Goal: Information Seeking & Learning: Learn about a topic

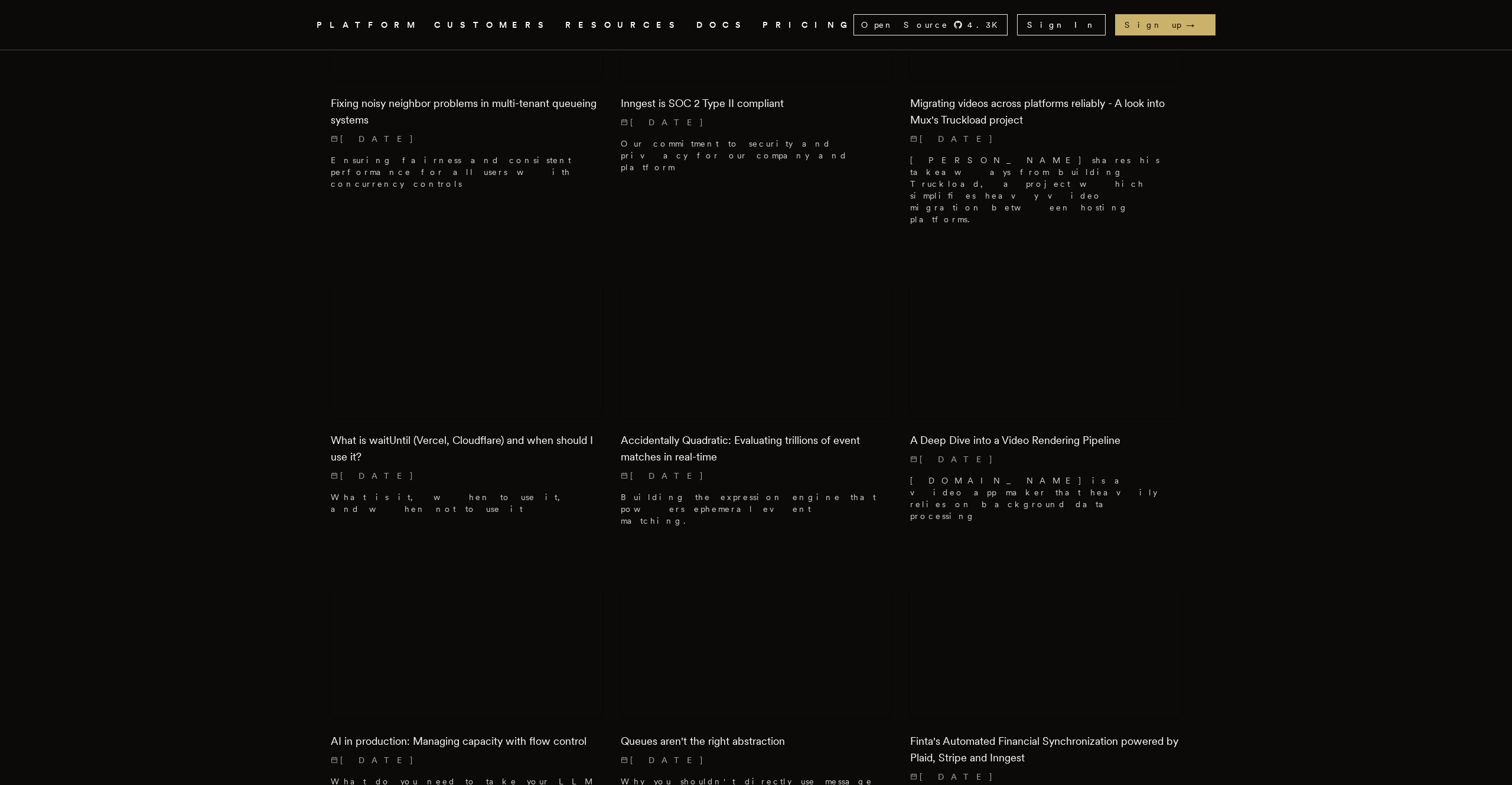
scroll to position [5271, 0]
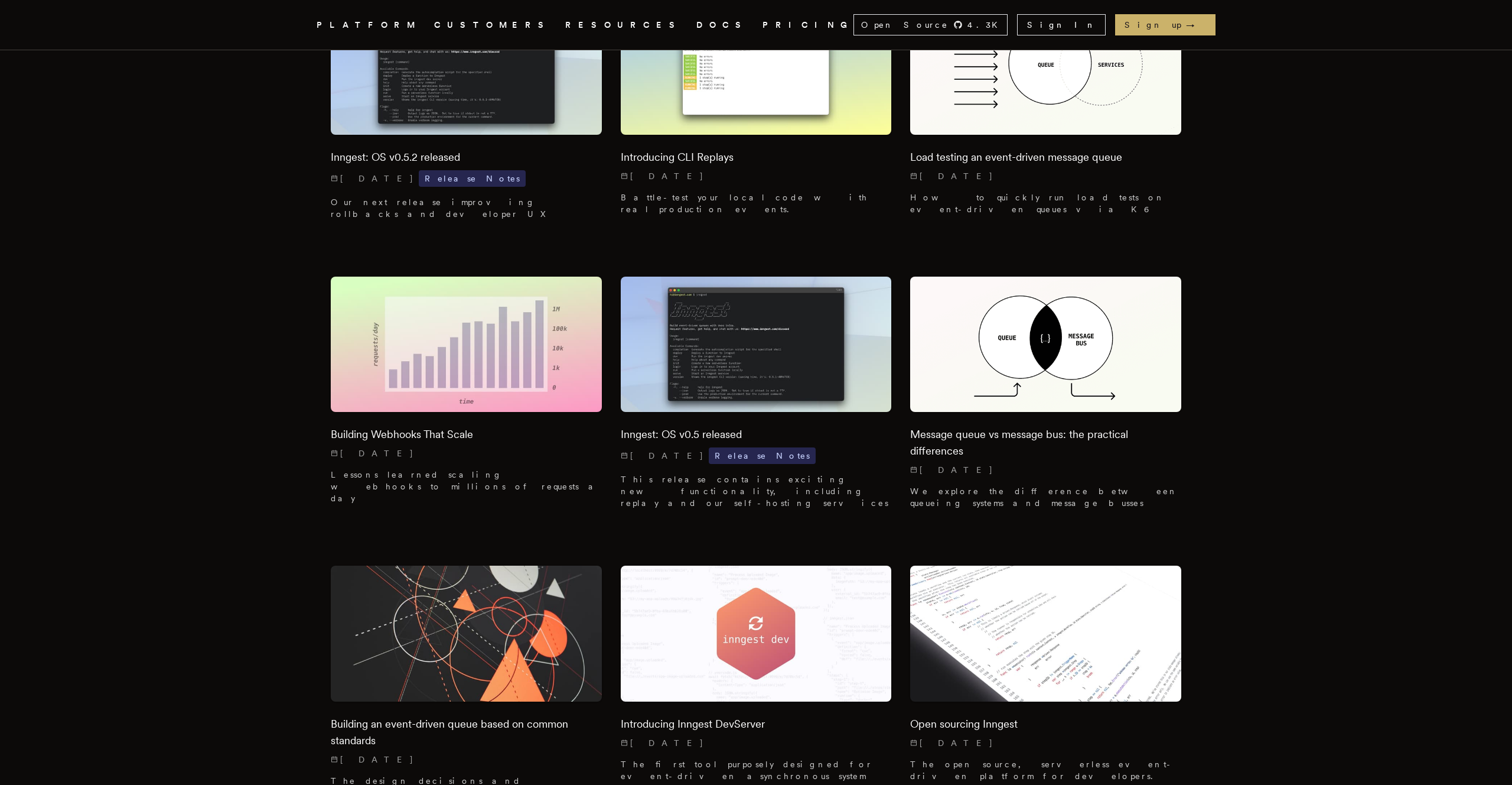
scroll to position [10473, 0]
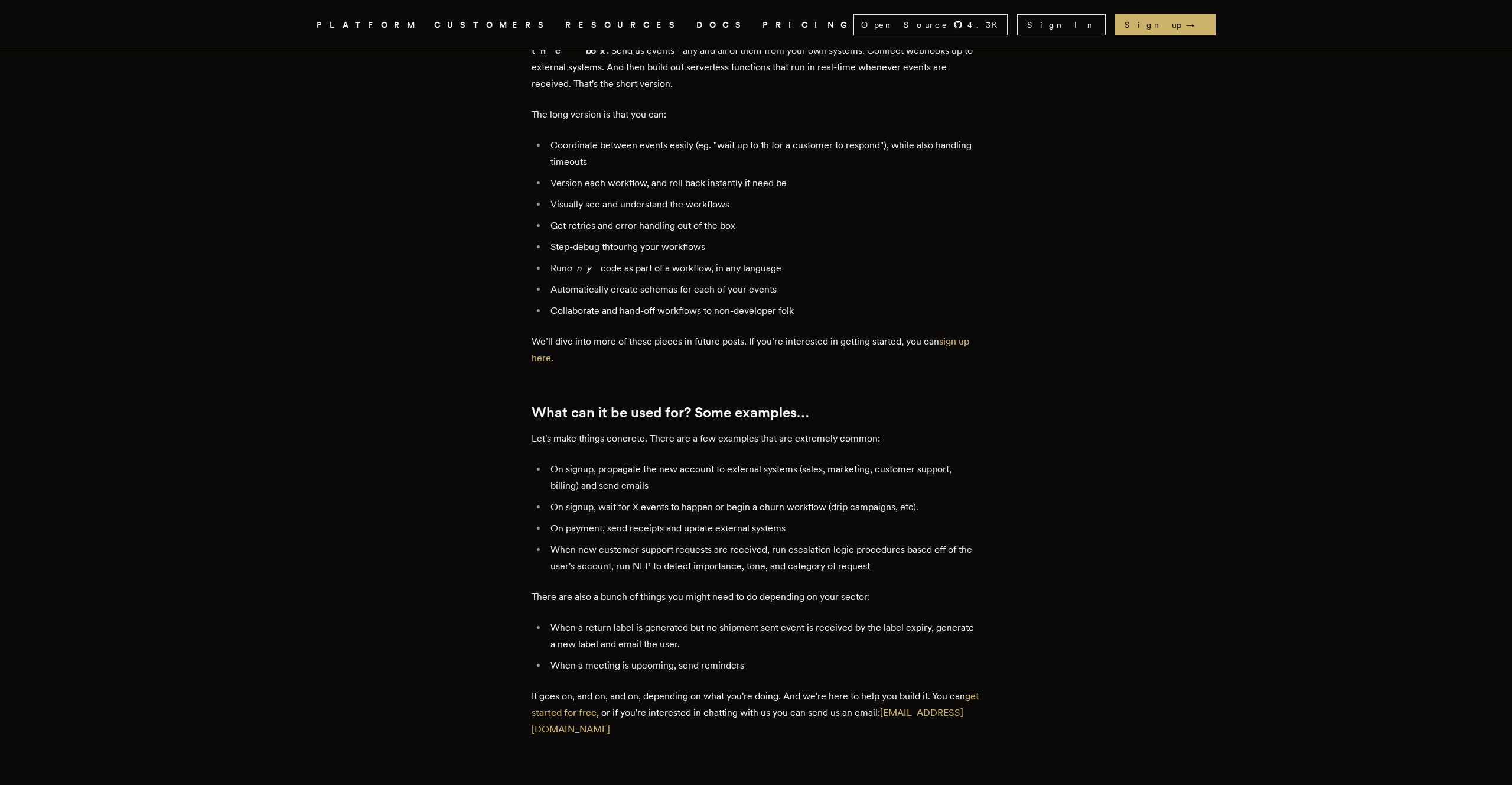
scroll to position [1262, 0]
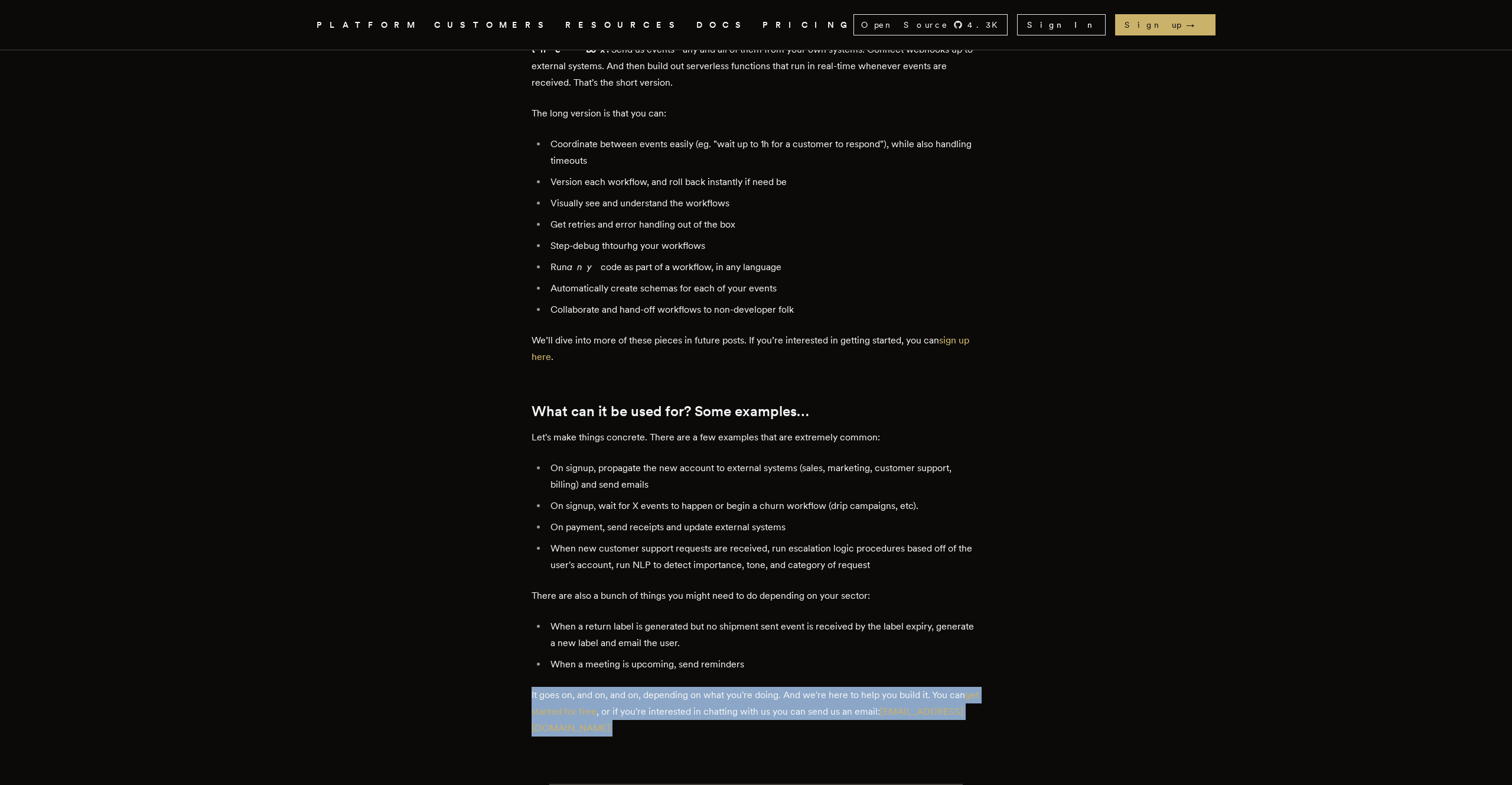
drag, startPoint x: 474, startPoint y: 604, endPoint x: 726, endPoint y: 669, distance: 260.2
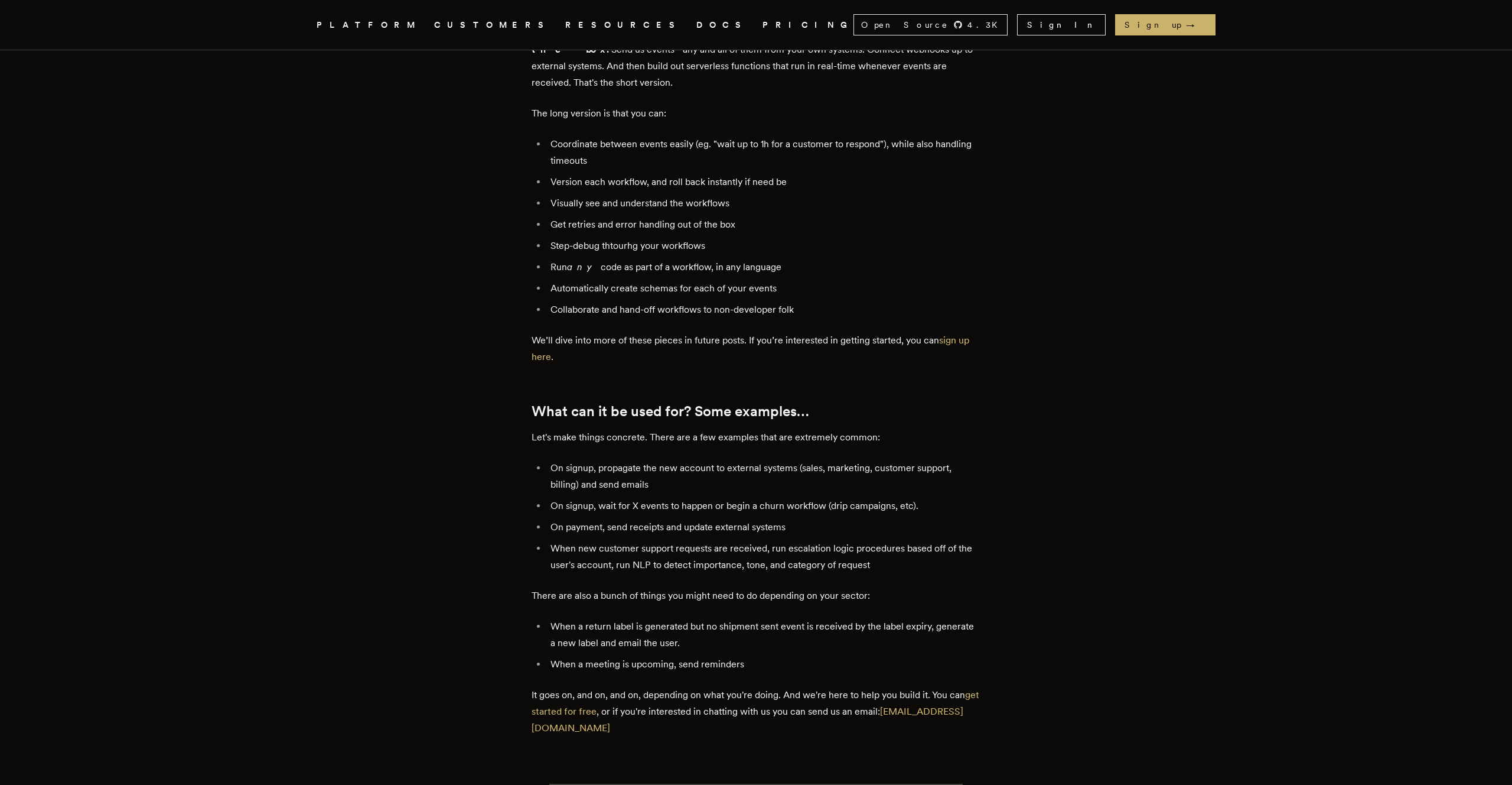
click at [632, 237] on li "Step-debug thtourhg your workflows" at bounding box center [763, 246] width 433 height 16
click at [817, 173] on ul "Coordinate between events easily (eg. "wait up to 1h for a customer to respond"…" at bounding box center [756, 226] width 449 height 182
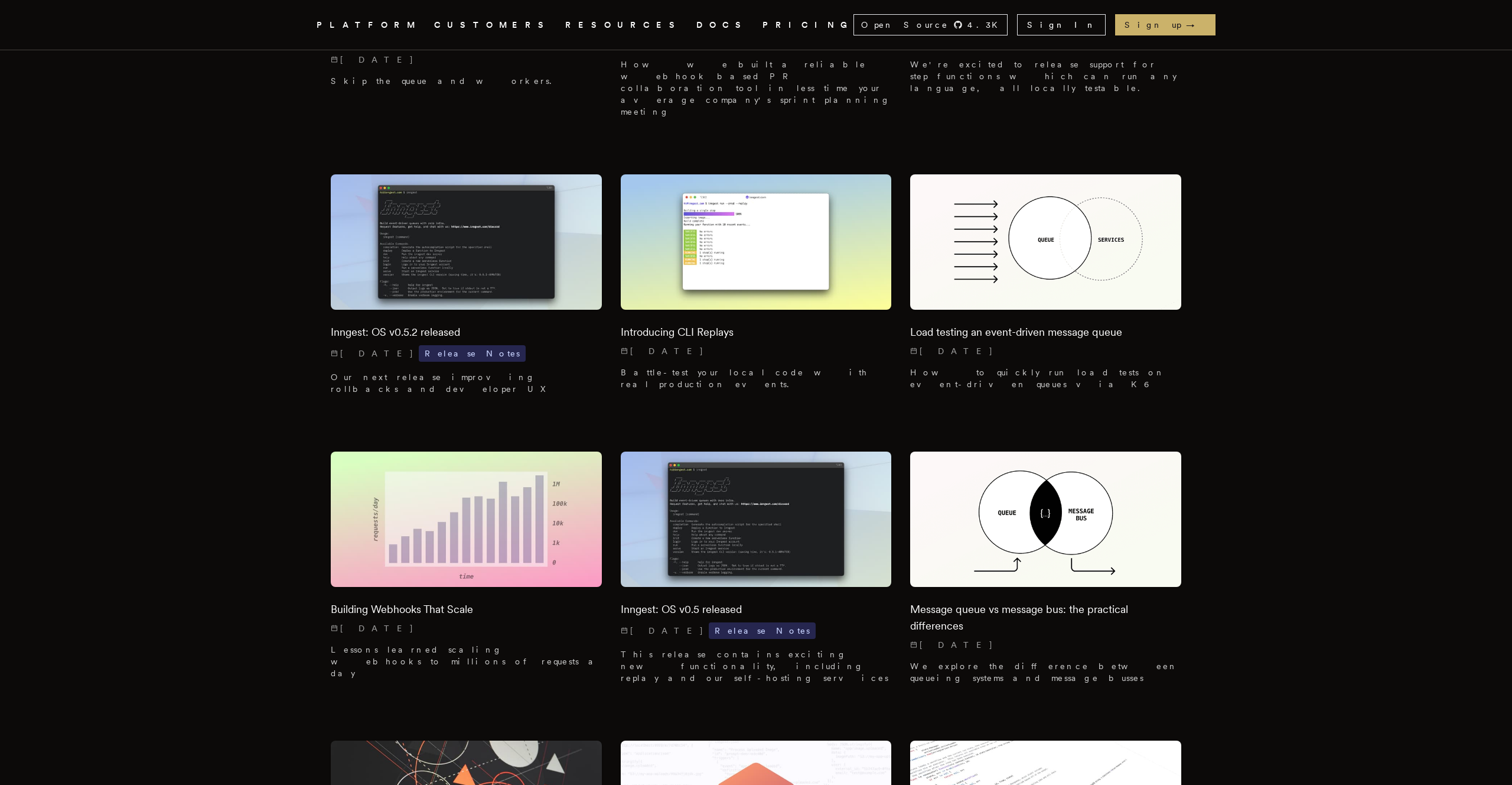
scroll to position [10255, 0]
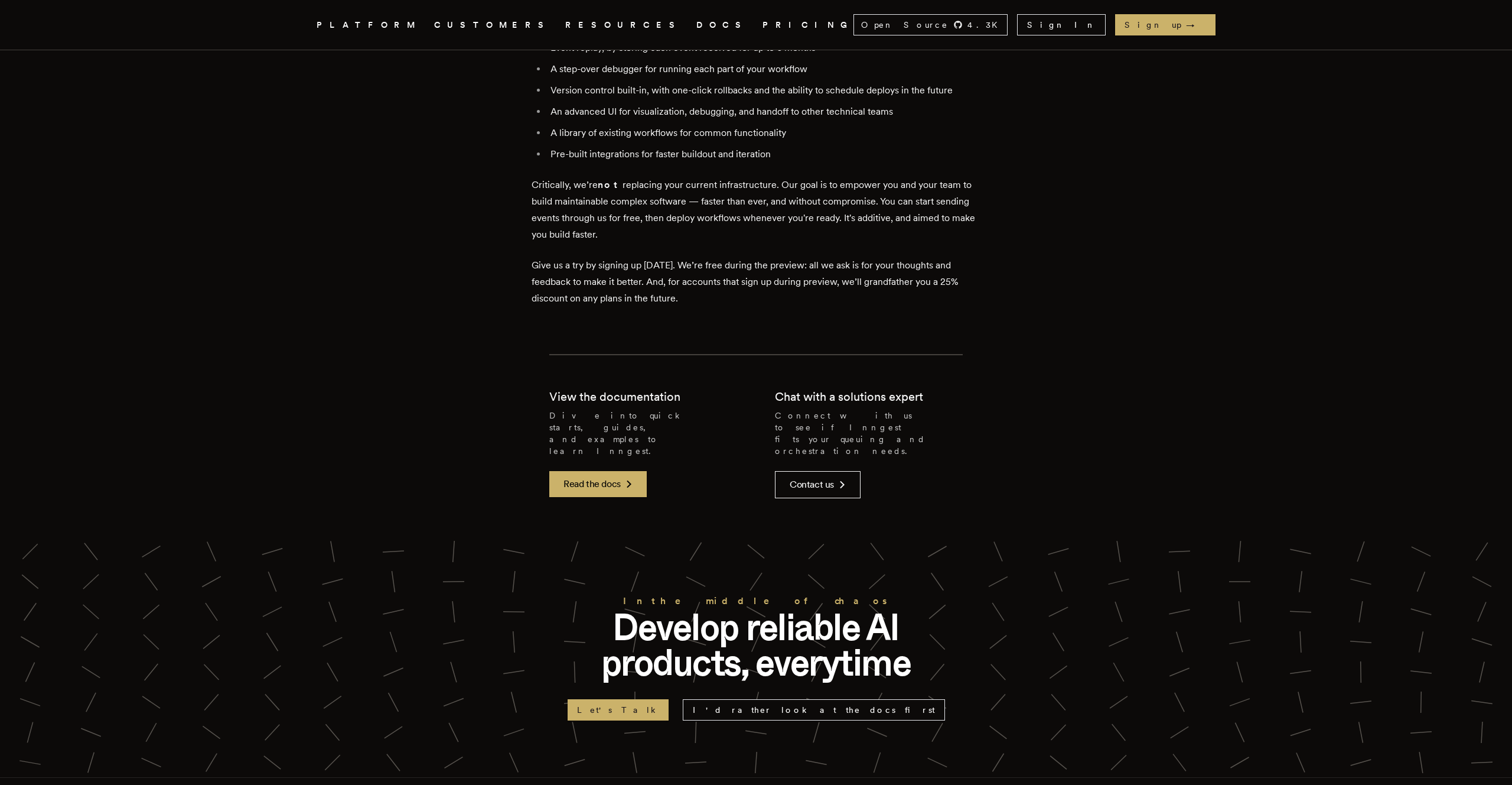
scroll to position [1317, 0]
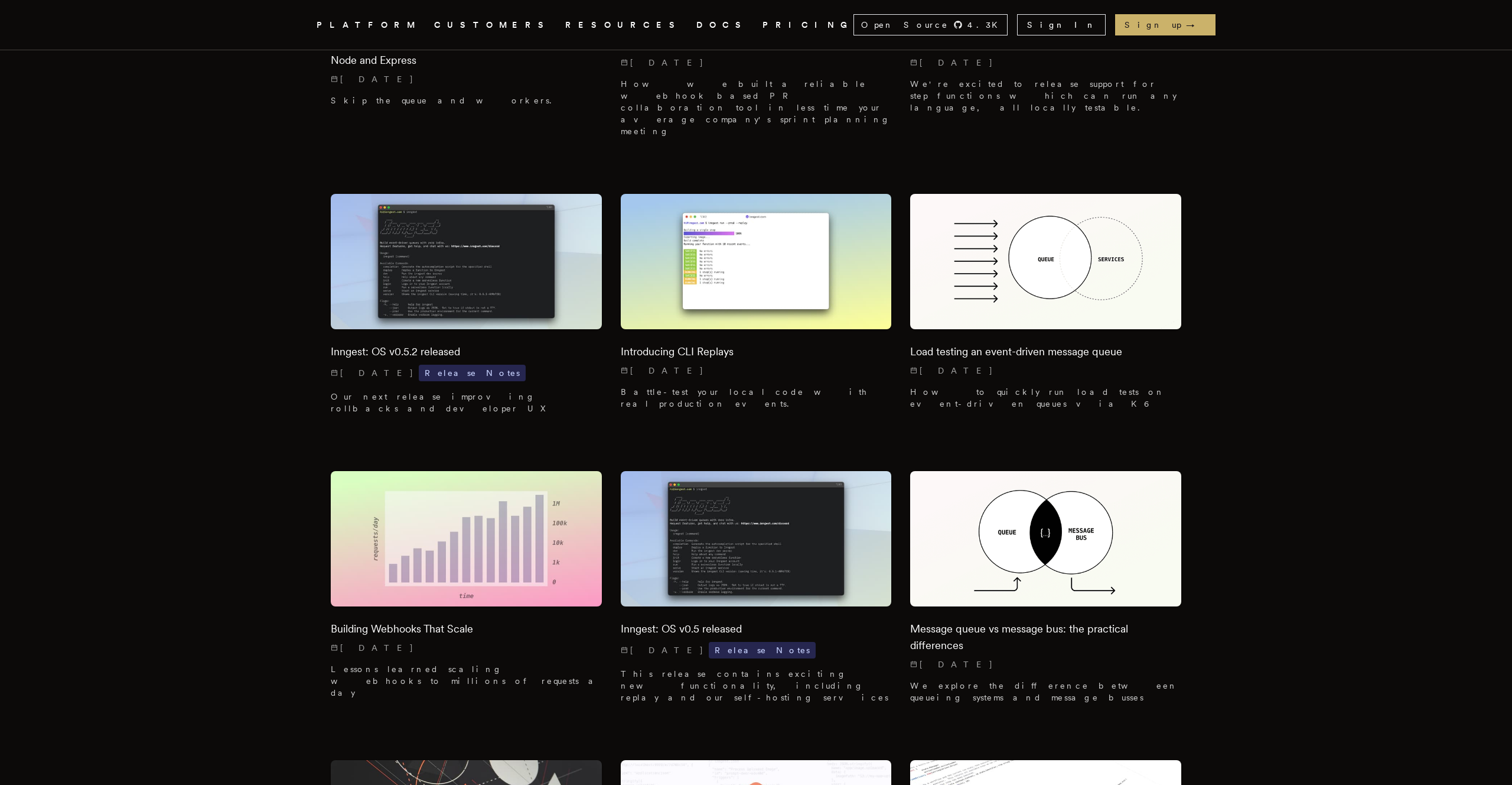
scroll to position [10273, 0]
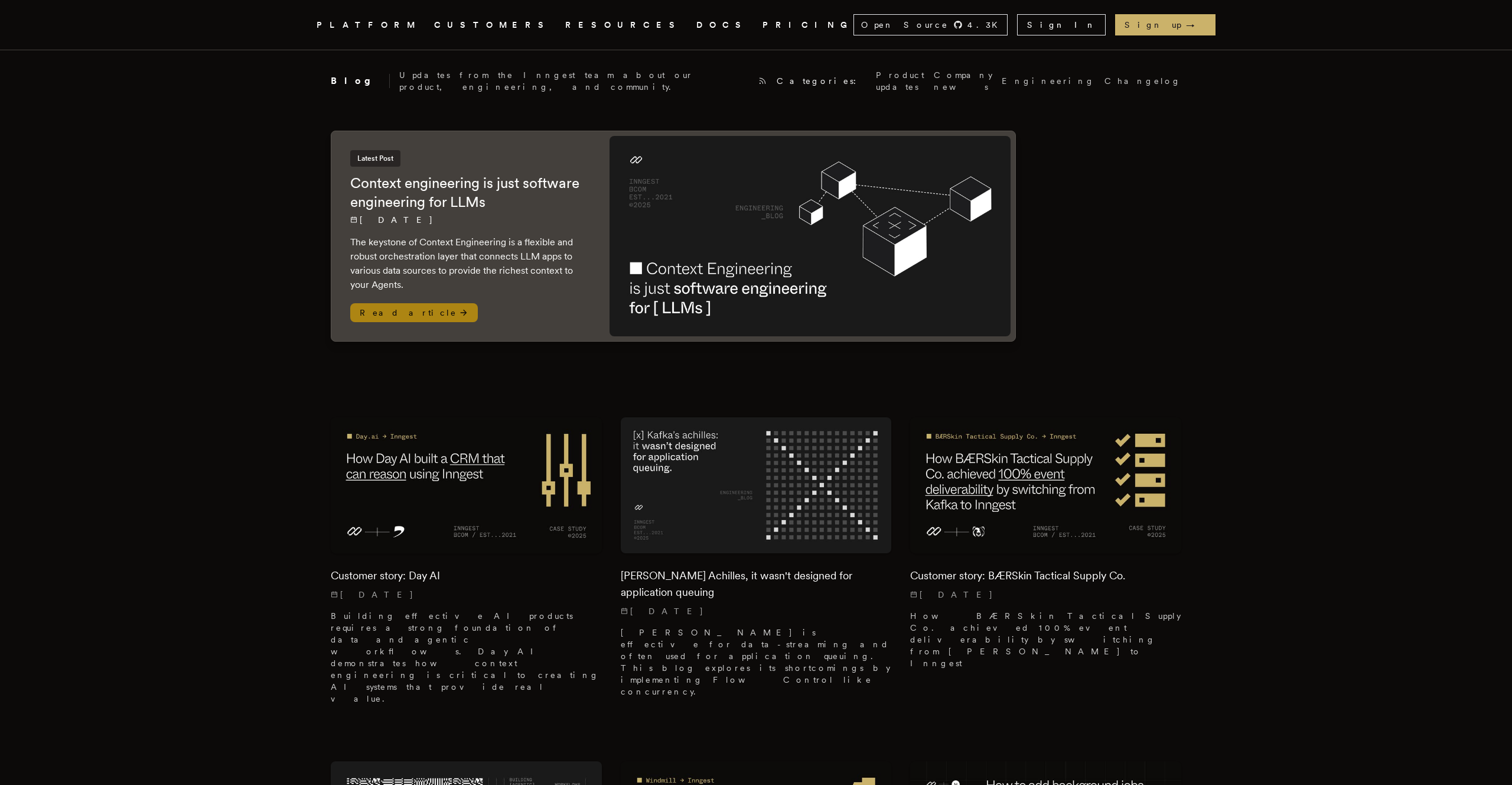
click at [853, 265] on img at bounding box center [810, 236] width 401 height 200
